Goal: Task Accomplishment & Management: Manage account settings

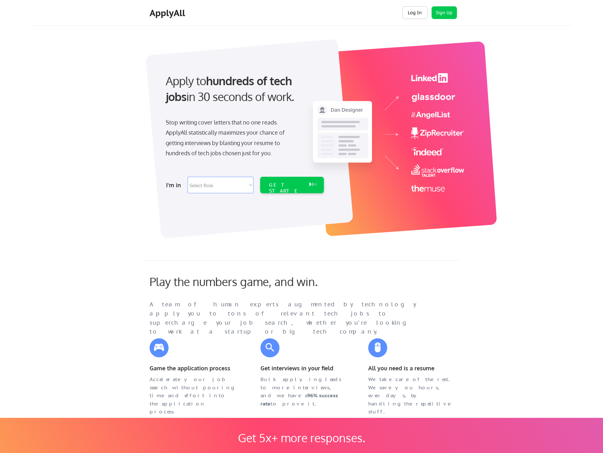
click at [413, 16] on button "Log In" at bounding box center [414, 12] width 25 height 13
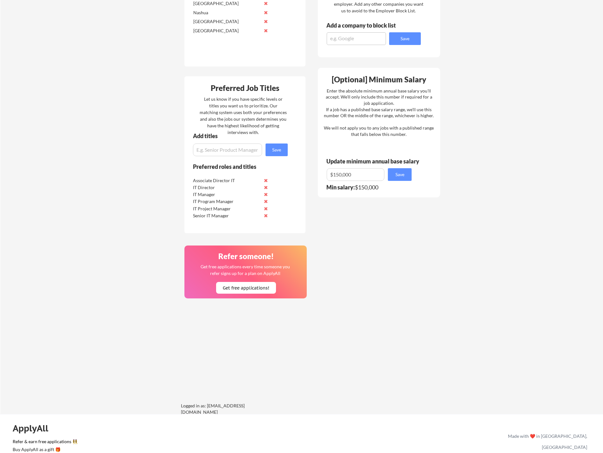
scroll to position [277, 0]
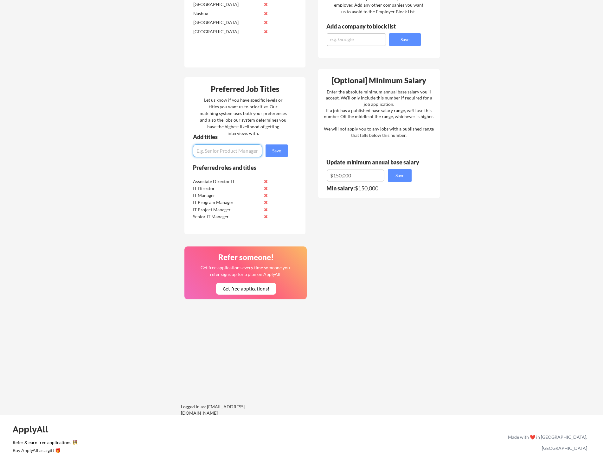
click at [221, 152] on input "input" at bounding box center [227, 150] width 69 height 13
type input "IT Support Manager"
click at [281, 152] on button "Save" at bounding box center [276, 150] width 22 height 13
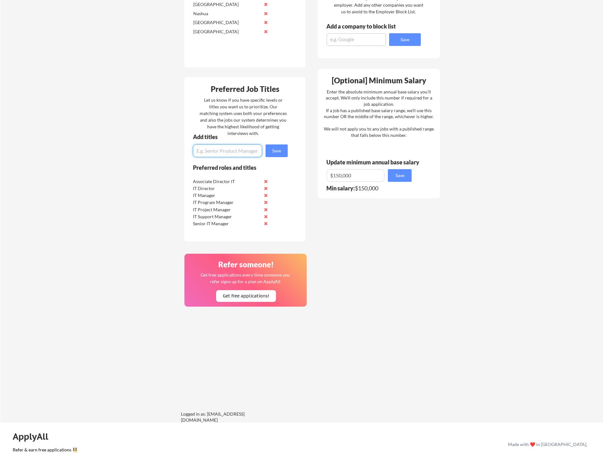
click at [220, 149] on input "input" at bounding box center [227, 150] width 69 height 13
type input "D"
type input "Digital Program Manager"
click at [278, 152] on button "Save" at bounding box center [276, 150] width 22 height 13
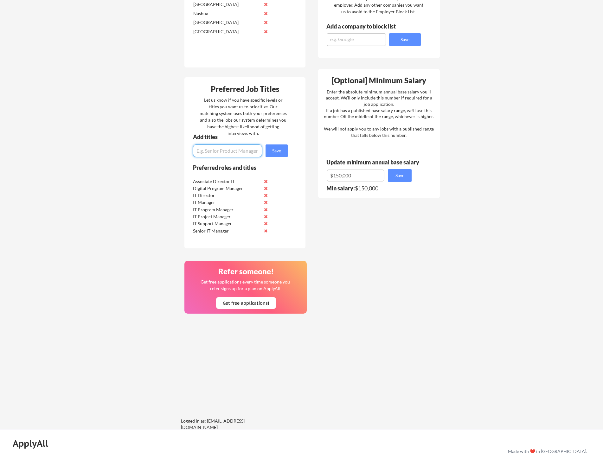
click at [219, 151] on input "input" at bounding box center [227, 150] width 69 height 13
type input "IT Site Services Manager"
click at [279, 150] on button "Save" at bounding box center [276, 150] width 22 height 13
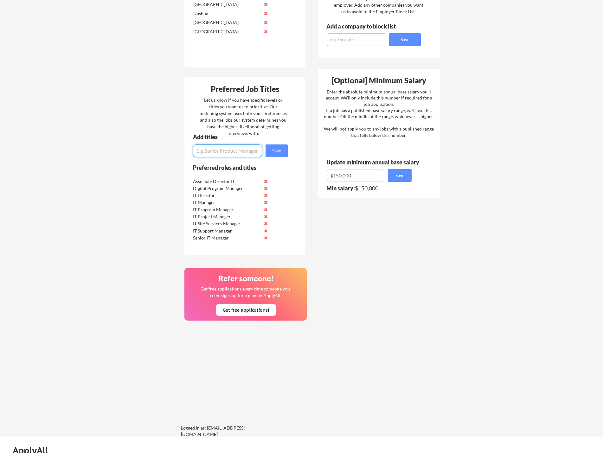
drag, startPoint x: 211, startPoint y: 152, endPoint x: 215, endPoint y: 152, distance: 3.8
click at [212, 152] on input "input" at bounding box center [227, 150] width 69 height 13
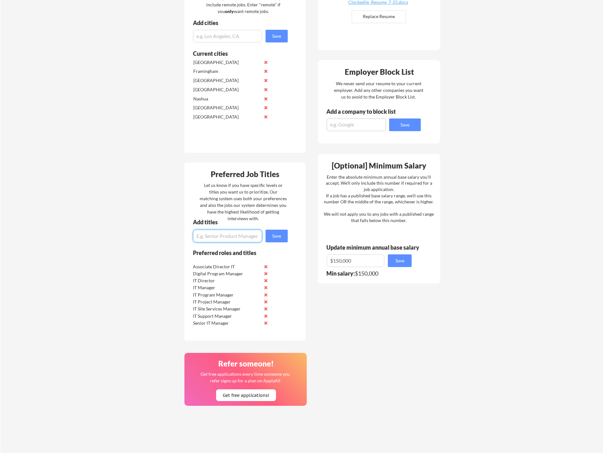
scroll to position [119, 0]
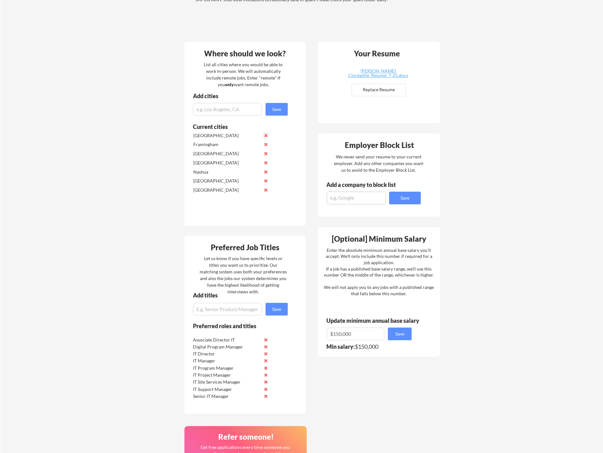
drag, startPoint x: 264, startPoint y: 135, endPoint x: 266, endPoint y: 143, distance: 8.4
click at [264, 135] on button at bounding box center [265, 135] width 5 height 5
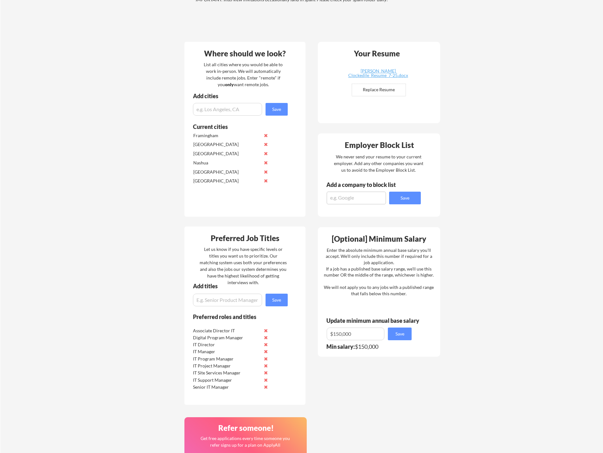
click at [265, 145] on button at bounding box center [265, 144] width 5 height 5
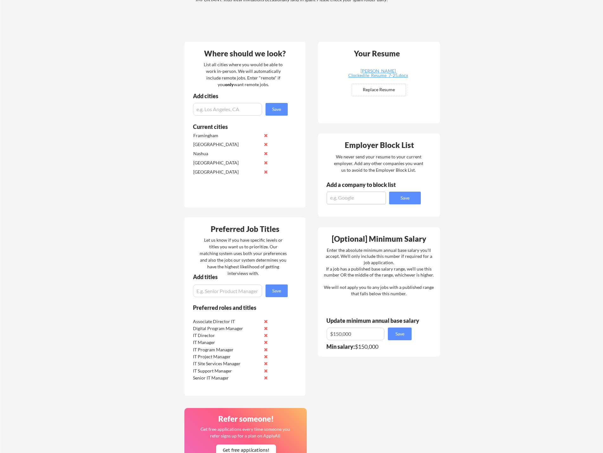
click at [264, 137] on button at bounding box center [265, 135] width 5 height 5
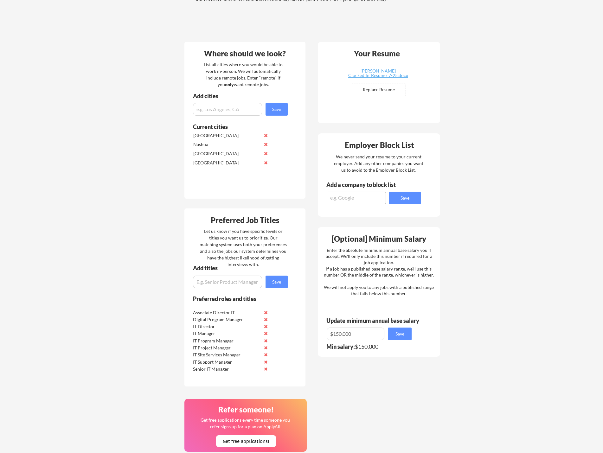
click at [264, 136] on button at bounding box center [265, 135] width 5 height 5
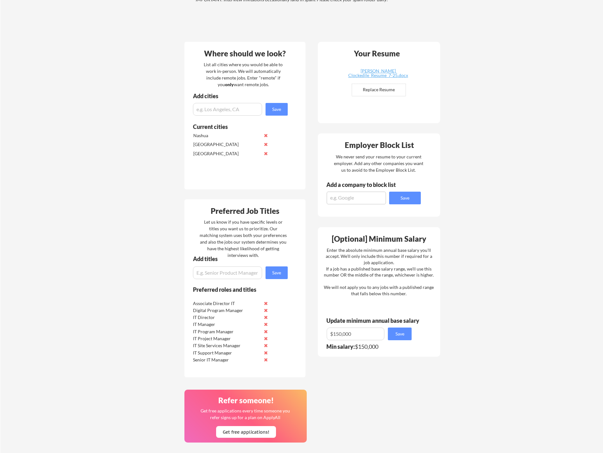
click at [264, 136] on button at bounding box center [265, 135] width 5 height 5
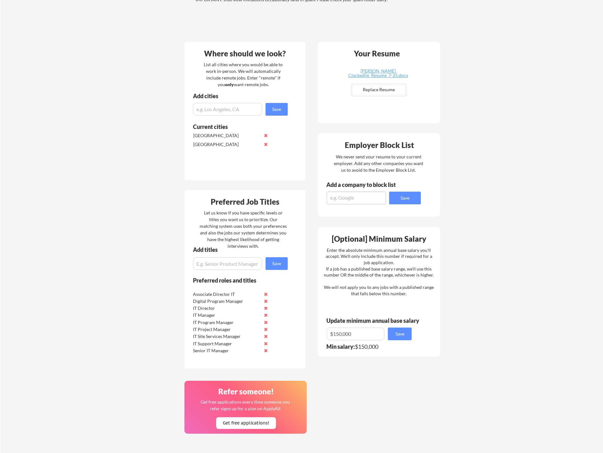
click at [265, 136] on button at bounding box center [265, 135] width 5 height 5
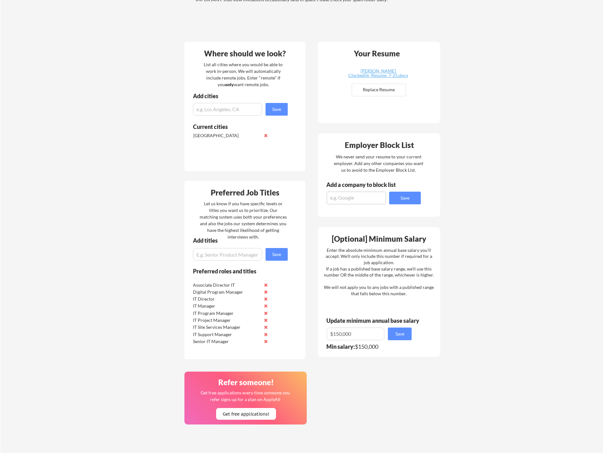
click at [265, 136] on button at bounding box center [265, 135] width 5 height 5
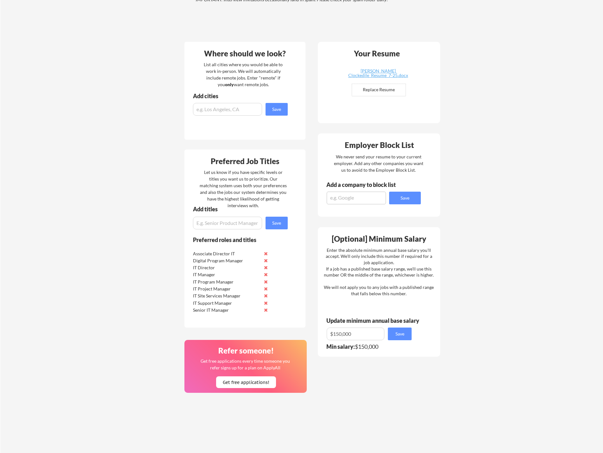
click at [214, 110] on input "input" at bounding box center [227, 109] width 69 height 13
type input "Boston, MA"
click at [282, 111] on button "Save" at bounding box center [276, 109] width 22 height 13
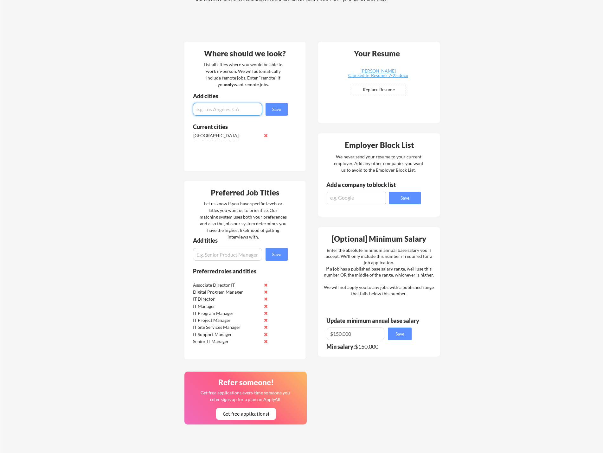
click at [235, 110] on input "input" at bounding box center [227, 109] width 69 height 13
type input "Worcester, MA"
click at [277, 111] on button "Save" at bounding box center [276, 109] width 22 height 13
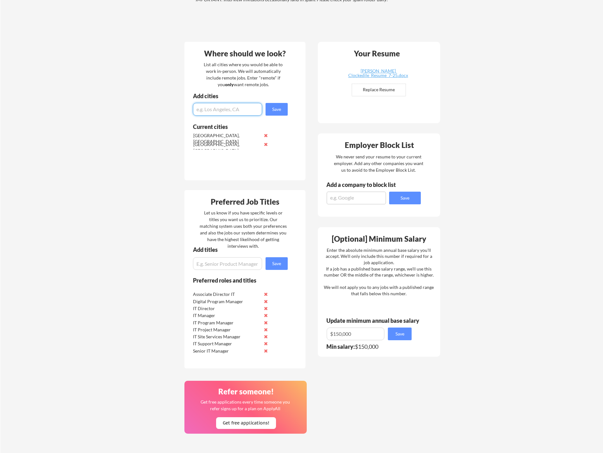
click at [215, 109] on input "input" at bounding box center [227, 109] width 69 height 13
type input "Marlborough, MA"
click at [273, 110] on button "Save" at bounding box center [276, 109] width 22 height 13
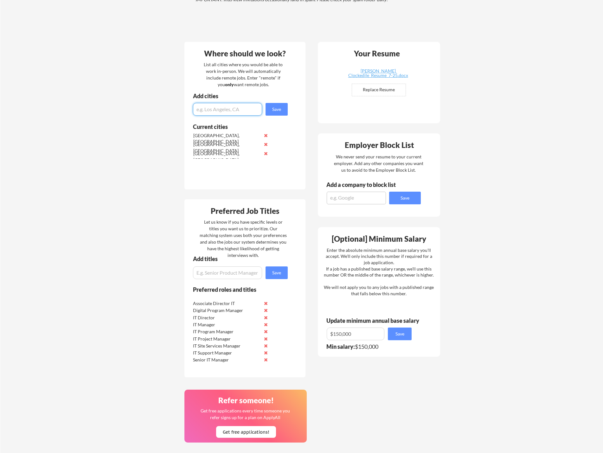
click at [239, 109] on input "input" at bounding box center [227, 109] width 69 height 13
type input "Framingham, MA"
click at [271, 109] on button "Save" at bounding box center [276, 109] width 22 height 13
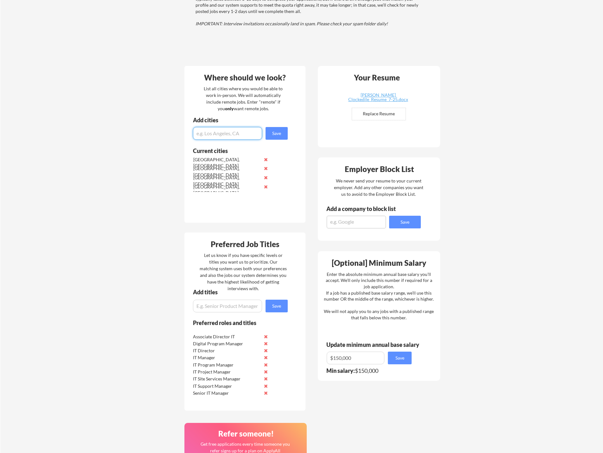
scroll to position [24, 0]
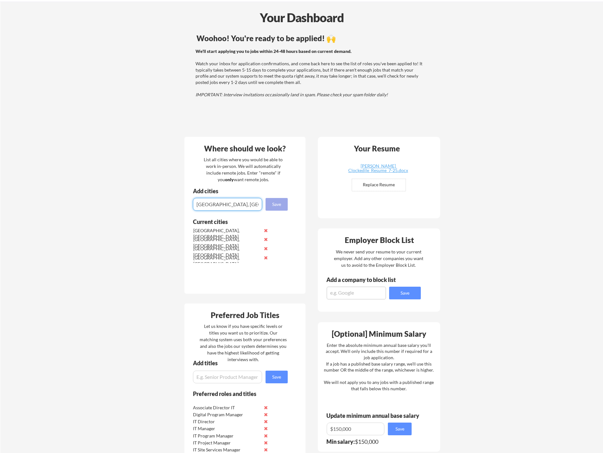
type input "Providence, RI"
click at [282, 207] on button "Save" at bounding box center [276, 204] width 22 height 13
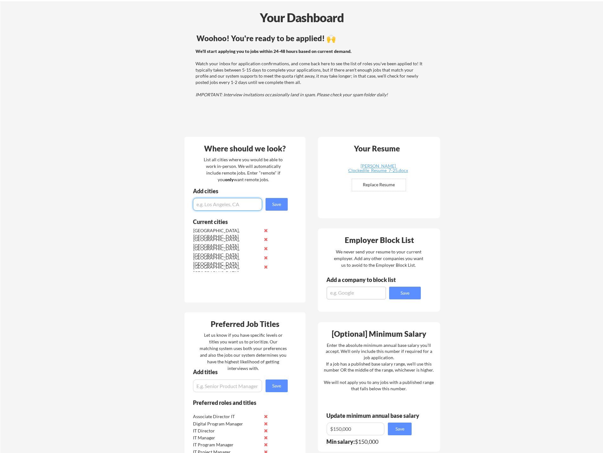
click at [221, 205] on input "input" at bounding box center [227, 204] width 69 height 13
type input "Westborough, MA"
click at [282, 202] on button "Save" at bounding box center [276, 204] width 22 height 13
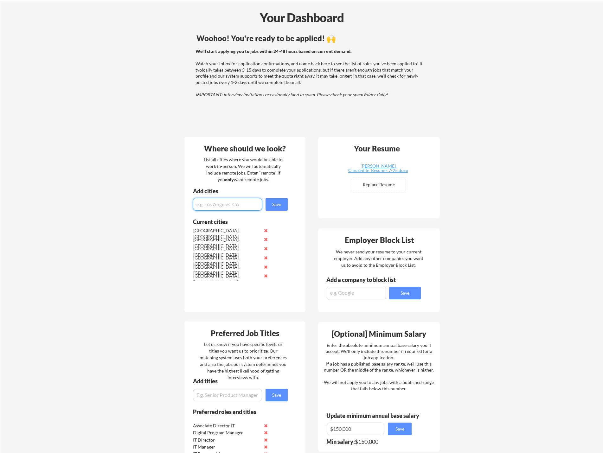
click at [223, 205] on input "input" at bounding box center [227, 204] width 69 height 13
click at [219, 206] on input "input" at bounding box center [227, 204] width 69 height 13
type input "Waltham, MA"
click at [272, 203] on button "Save" at bounding box center [276, 204] width 22 height 13
